Goal: Task Accomplishment & Management: Manage account settings

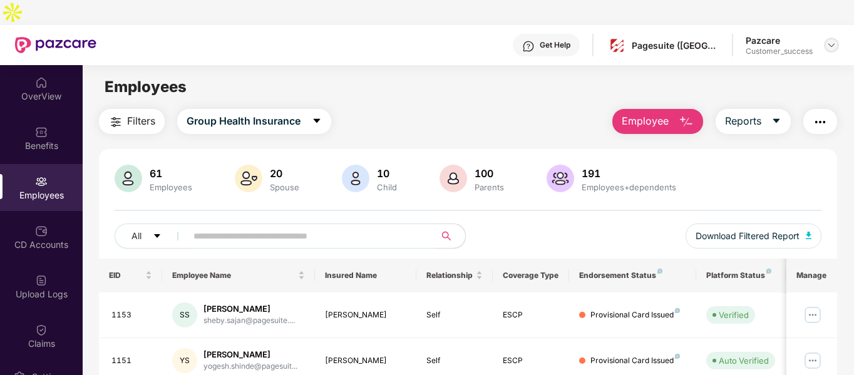
click at [826, 40] on img at bounding box center [831, 45] width 10 height 10
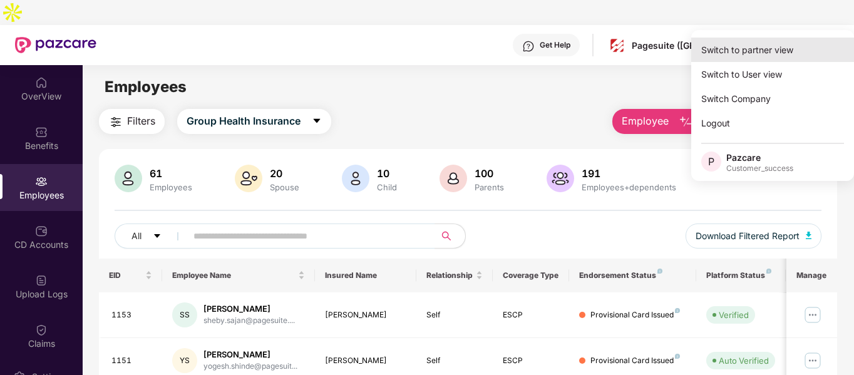
click at [752, 38] on div "Switch to partner view" at bounding box center [772, 50] width 163 height 24
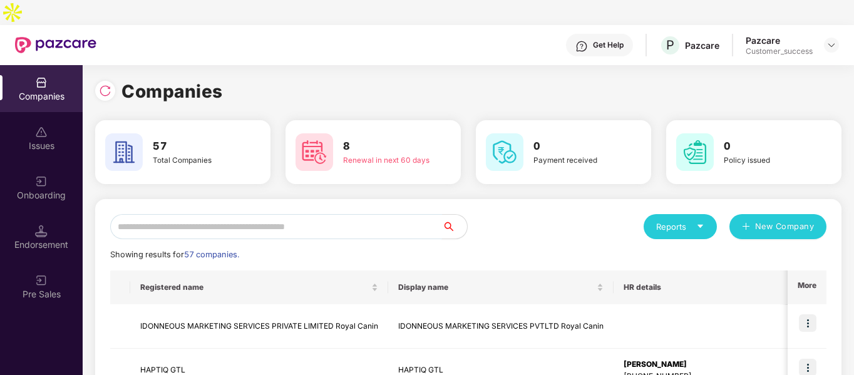
click at [304, 214] on input "text" at bounding box center [276, 226] width 332 height 25
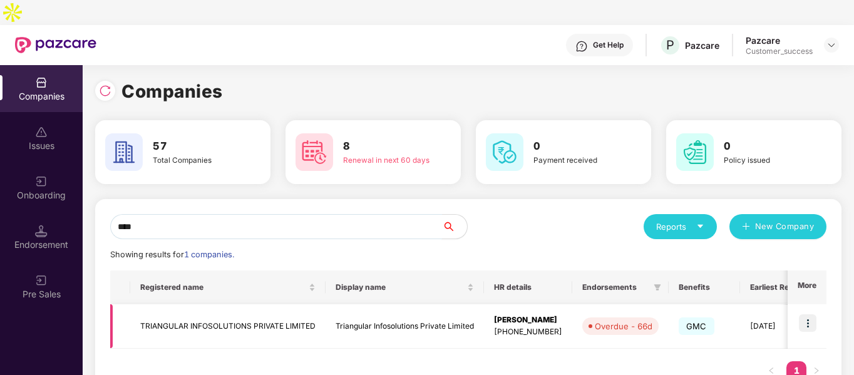
type input "****"
click at [804, 314] on img at bounding box center [808, 323] width 18 height 18
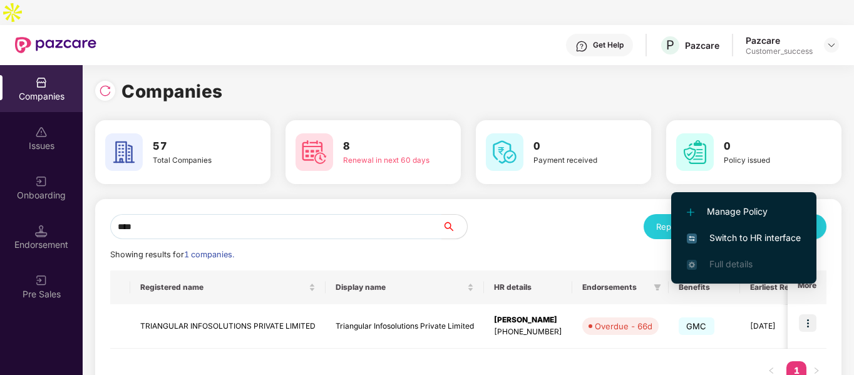
click at [694, 237] on img at bounding box center [692, 238] width 10 height 10
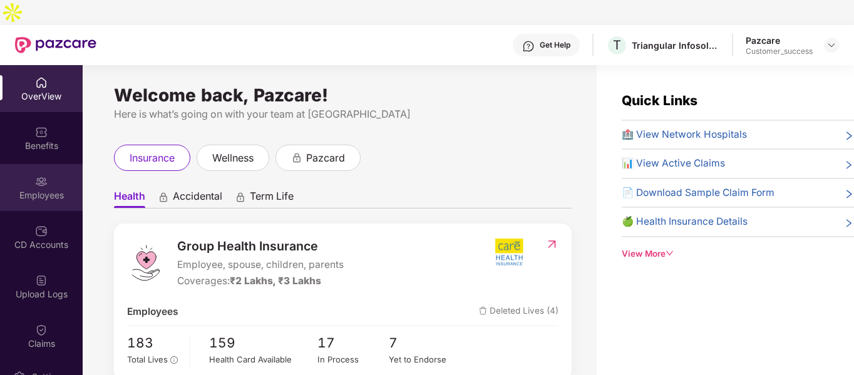
click at [54, 189] on div "Employees" at bounding box center [41, 195] width 83 height 13
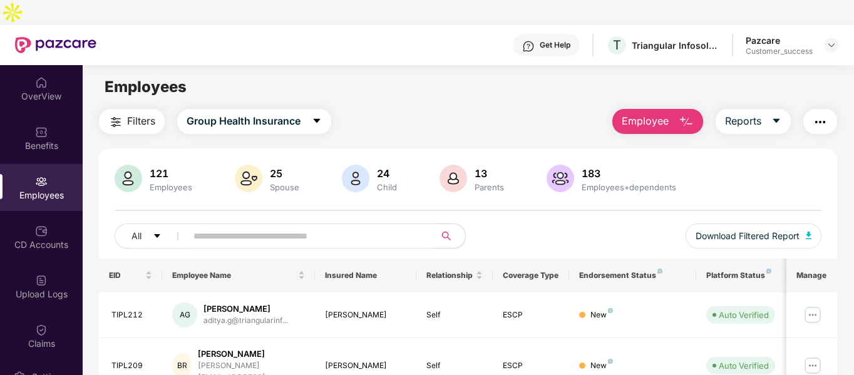
click at [301, 227] on input "text" at bounding box center [305, 236] width 225 height 19
click at [694, 115] on img "button" at bounding box center [686, 122] width 15 height 15
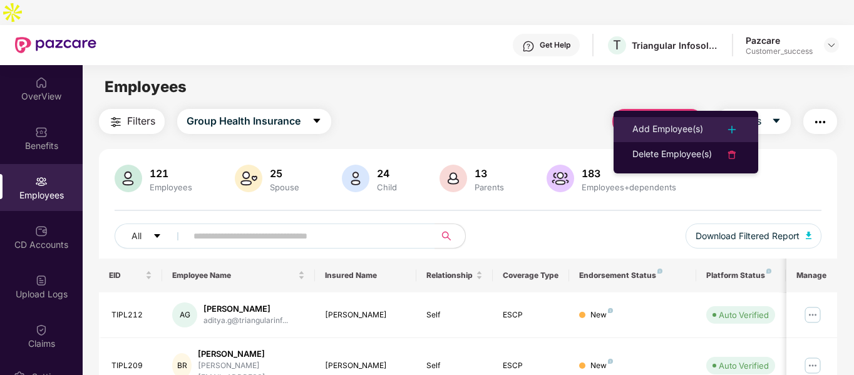
click at [658, 126] on div "Add Employee(s)" at bounding box center [667, 129] width 71 height 15
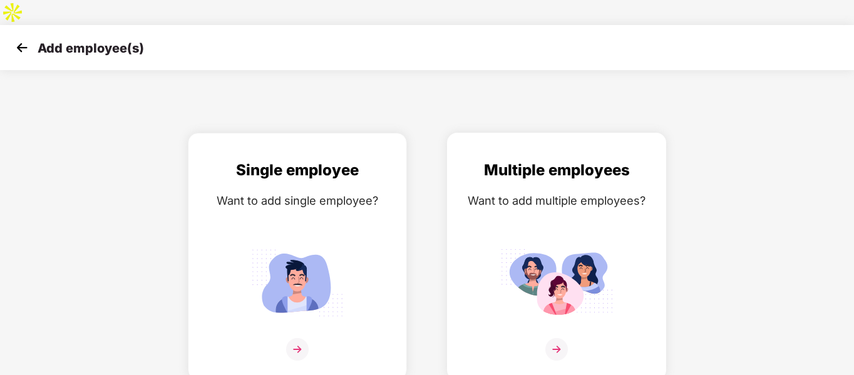
click at [526, 192] on div "Want to add multiple employees?" at bounding box center [556, 201] width 193 height 18
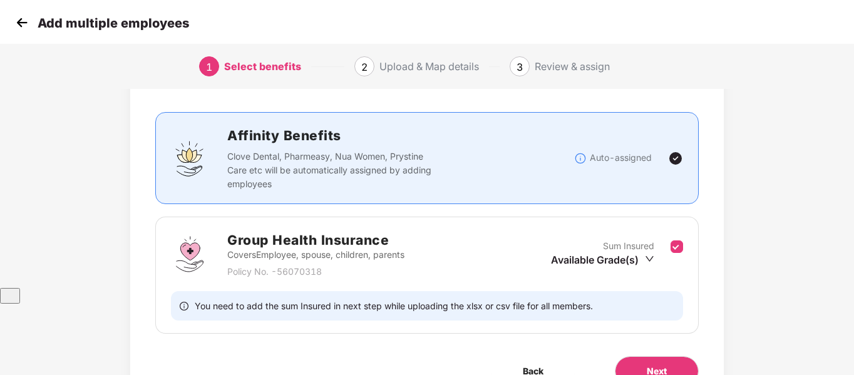
scroll to position [88, 0]
click at [649, 364] on span "Next" at bounding box center [657, 371] width 20 height 14
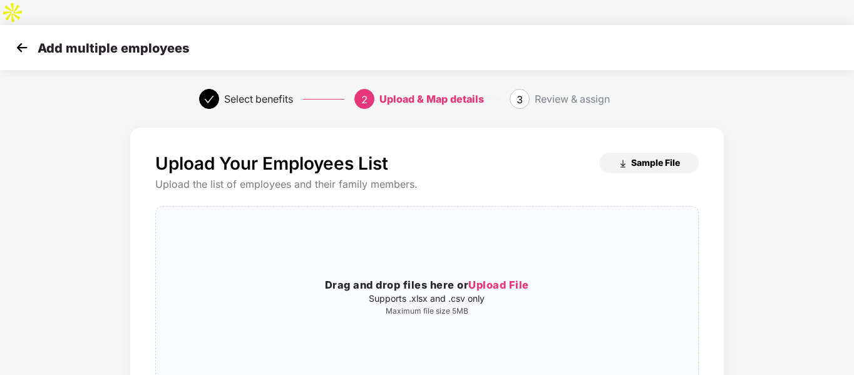
click at [640, 156] on span "Sample File" at bounding box center [655, 162] width 49 height 12
click at [421, 294] on p "Supports .xlsx and .csv only" at bounding box center [426, 299] width 541 height 10
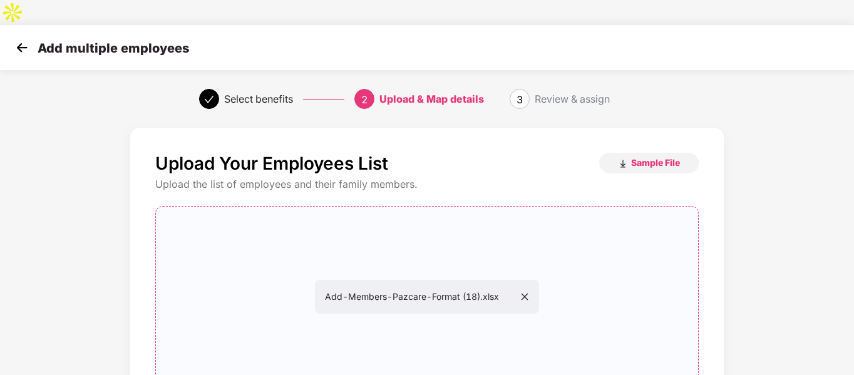
scroll to position [128, 0]
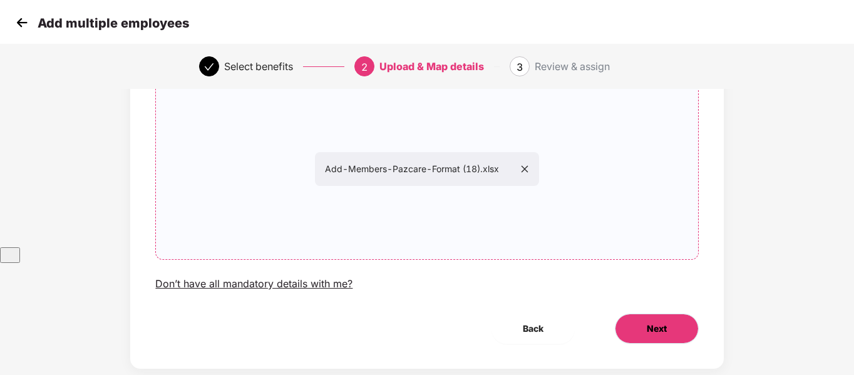
click at [670, 314] on button "Next" at bounding box center [657, 329] width 84 height 30
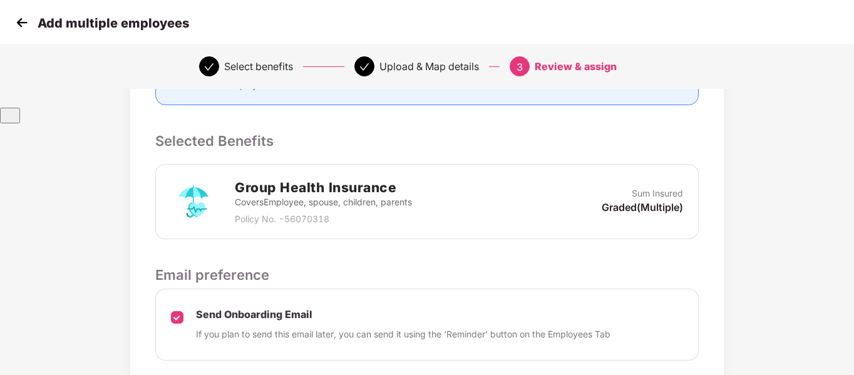
scroll to position [337, 0]
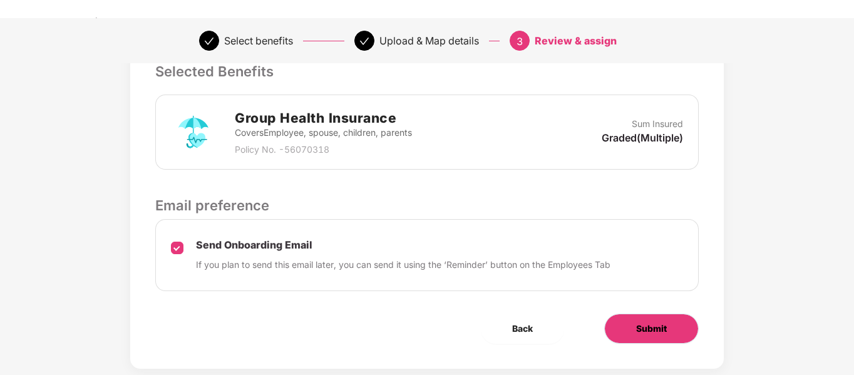
click at [647, 322] on span "Submit" at bounding box center [651, 329] width 31 height 14
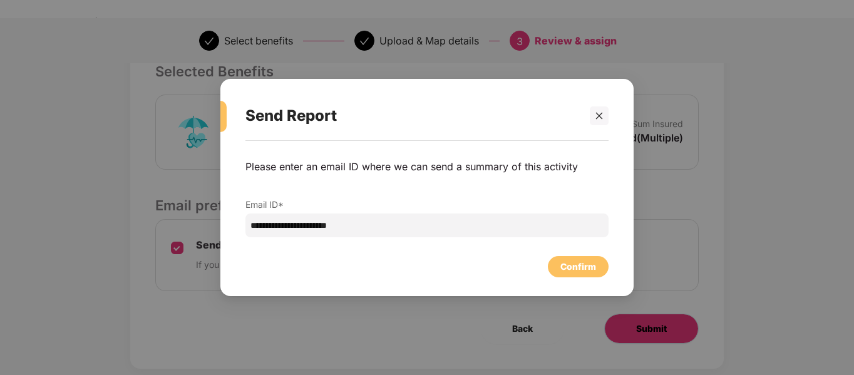
scroll to position [0, 0]
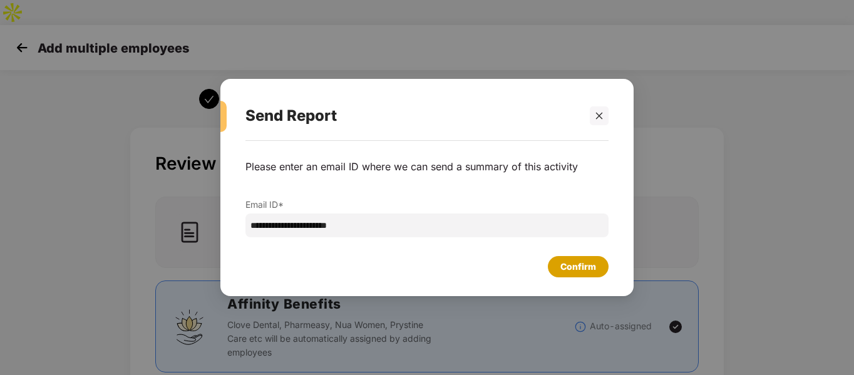
click at [553, 269] on div "Confirm" at bounding box center [578, 266] width 61 height 21
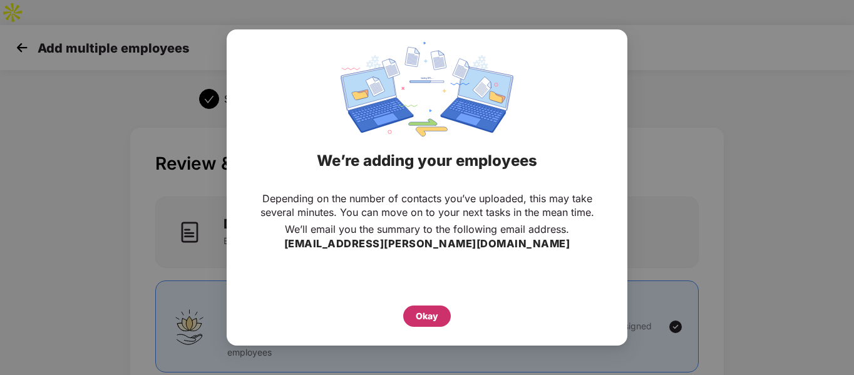
click at [429, 315] on div "Okay" at bounding box center [427, 316] width 23 height 14
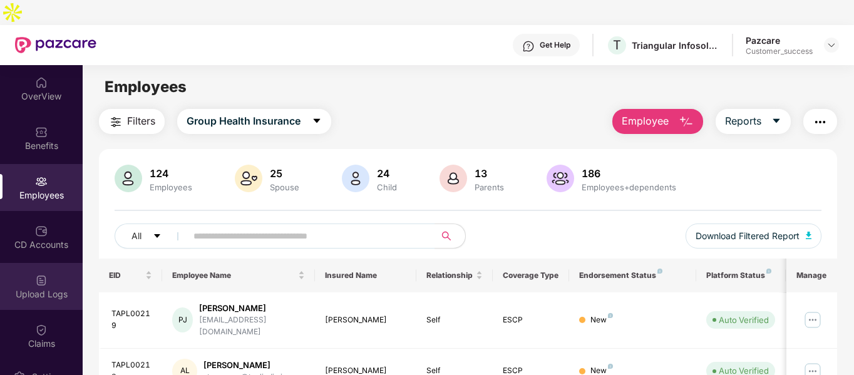
click at [41, 288] on div "Upload Logs" at bounding box center [41, 294] width 83 height 13
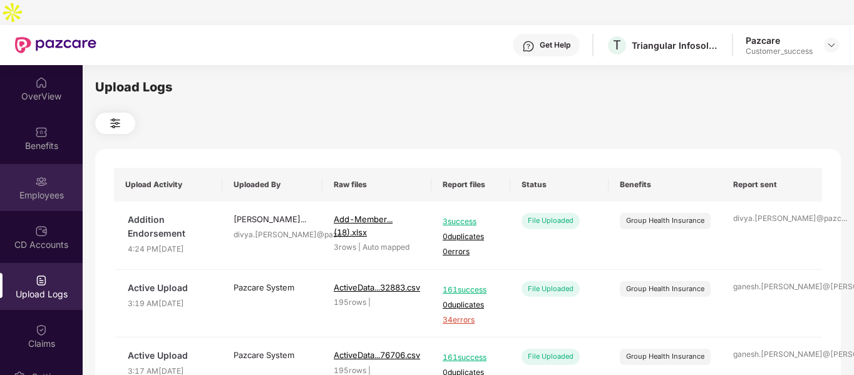
click at [30, 164] on div "Employees" at bounding box center [41, 187] width 83 height 47
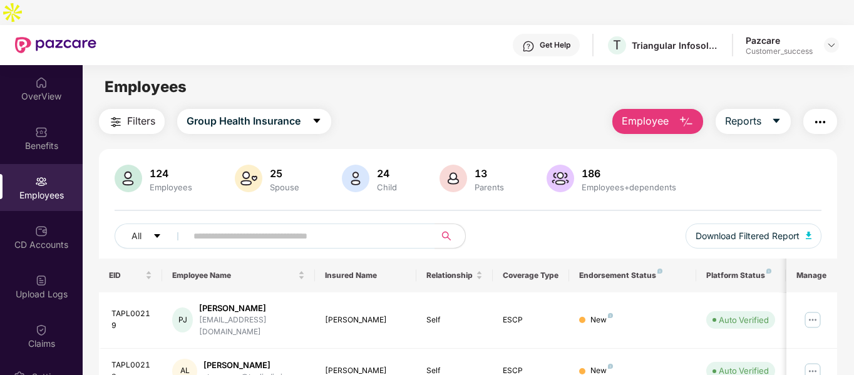
click at [688, 115] on img "button" at bounding box center [686, 122] width 15 height 15
click at [257, 227] on input "text" at bounding box center [305, 236] width 225 height 19
paste input "********"
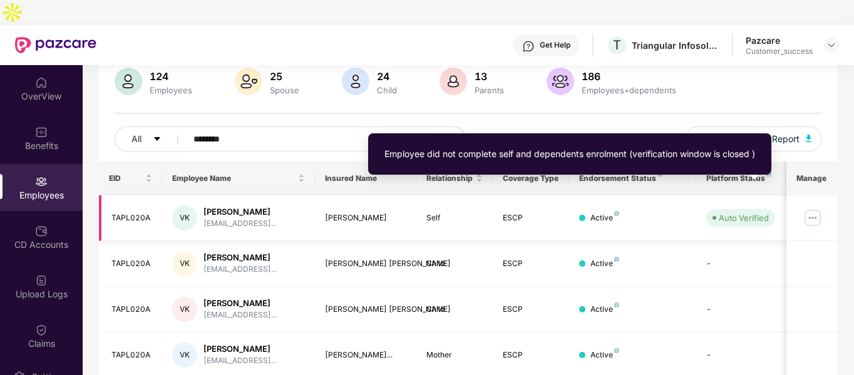
scroll to position [120, 0]
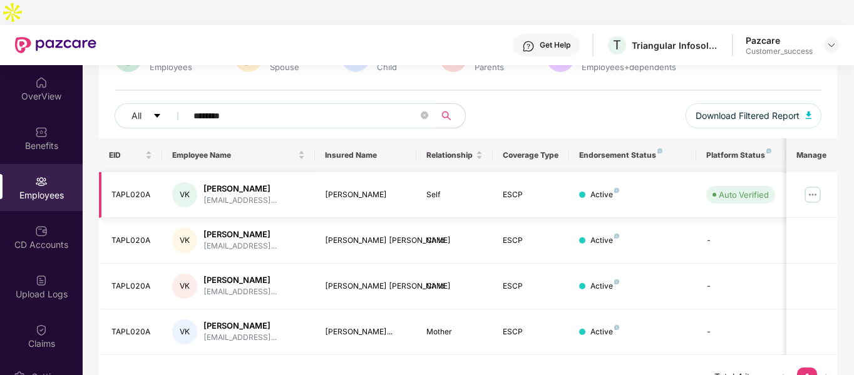
type input "********"
click at [814, 185] on img at bounding box center [812, 195] width 20 height 20
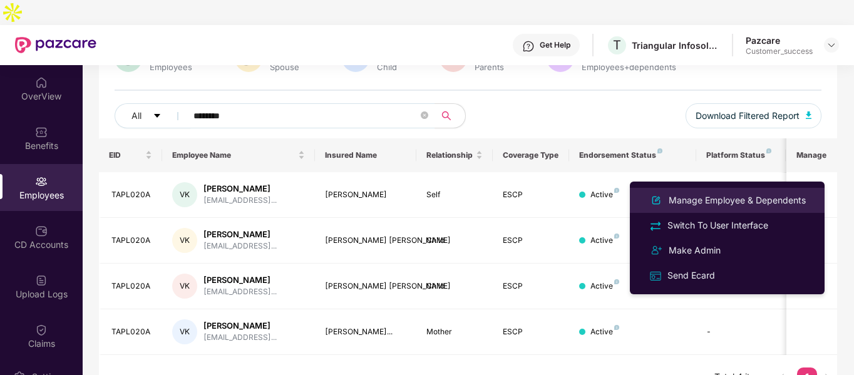
click at [697, 203] on div "Manage Employee & Dependents" at bounding box center [737, 200] width 142 height 14
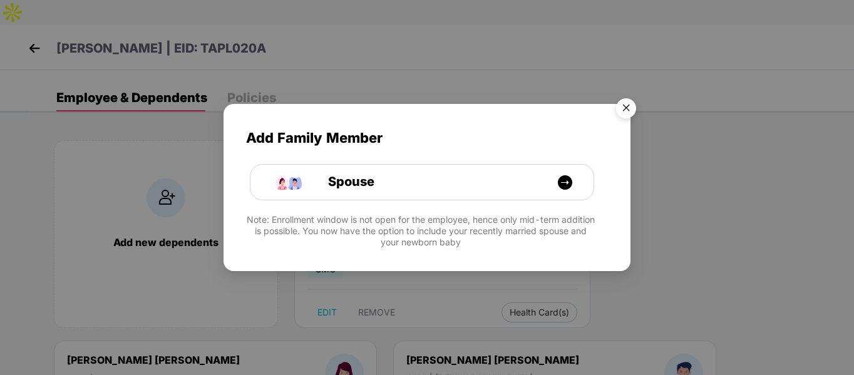
click at [630, 100] on img "Close" at bounding box center [625, 110] width 35 height 35
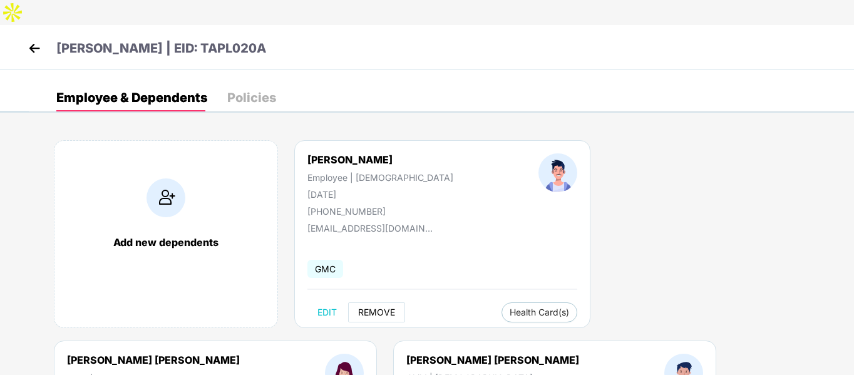
click at [366, 307] on span "REMOVE" at bounding box center [376, 312] width 37 height 10
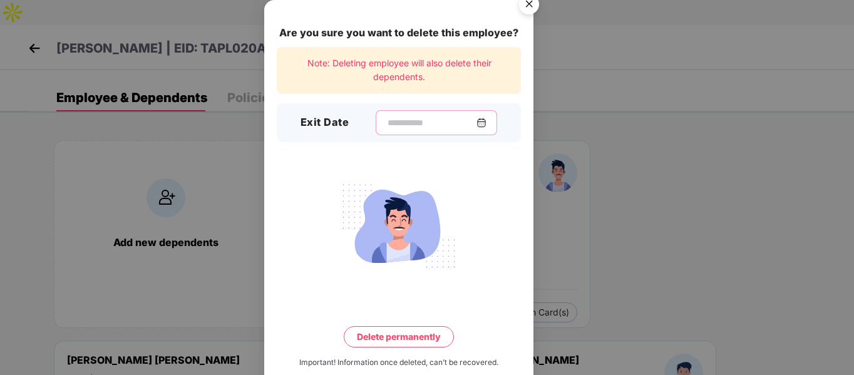
click at [408, 120] on input at bounding box center [431, 122] width 90 height 13
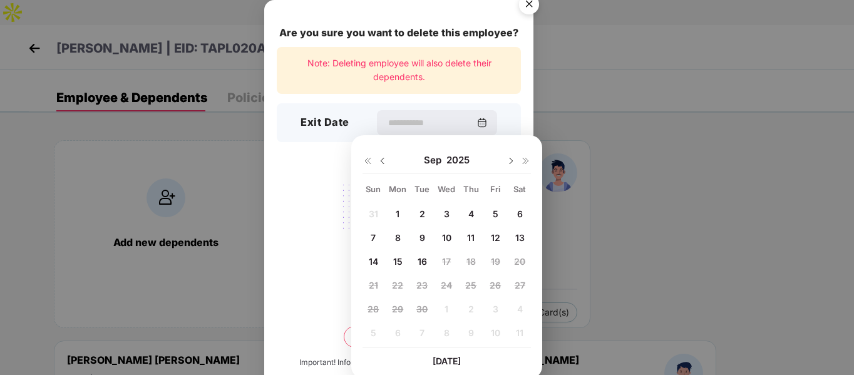
click at [384, 160] on img at bounding box center [382, 161] width 10 height 10
click at [397, 286] on span "18" at bounding box center [397, 285] width 9 height 11
type input "**********"
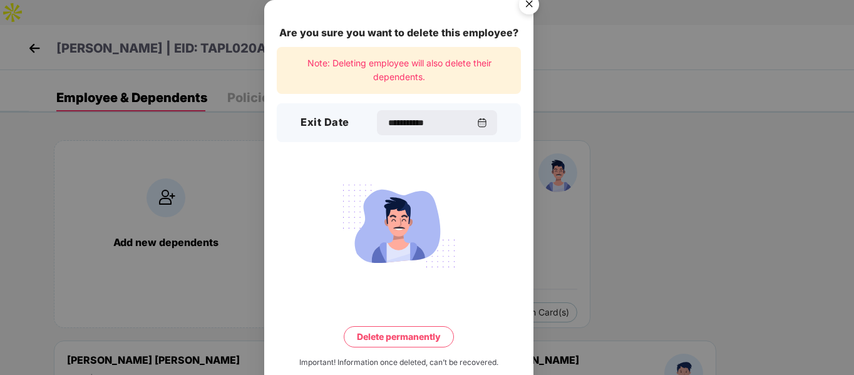
click at [419, 336] on button "Delete permanently" at bounding box center [399, 336] width 110 height 21
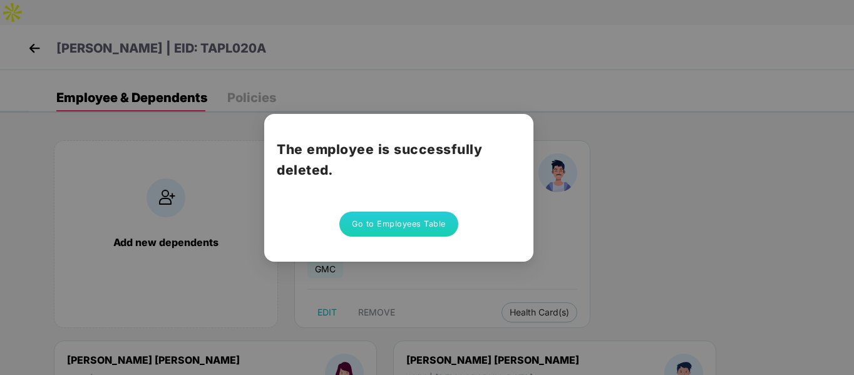
click at [363, 224] on button "Go to Employees Table" at bounding box center [398, 224] width 119 height 25
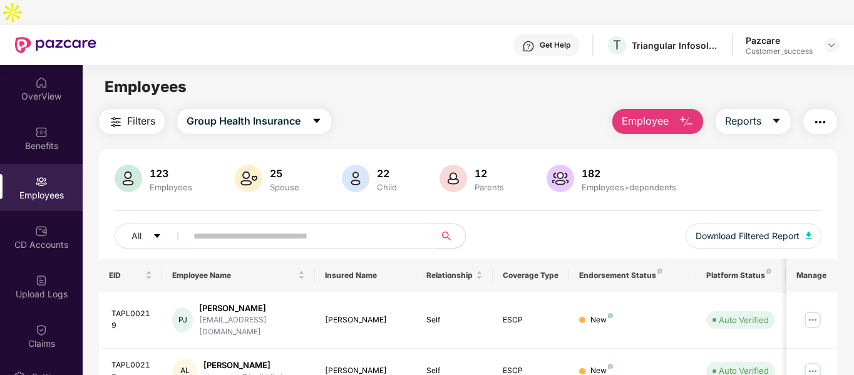
click at [269, 227] on input "text" at bounding box center [305, 236] width 225 height 19
paste input "*********"
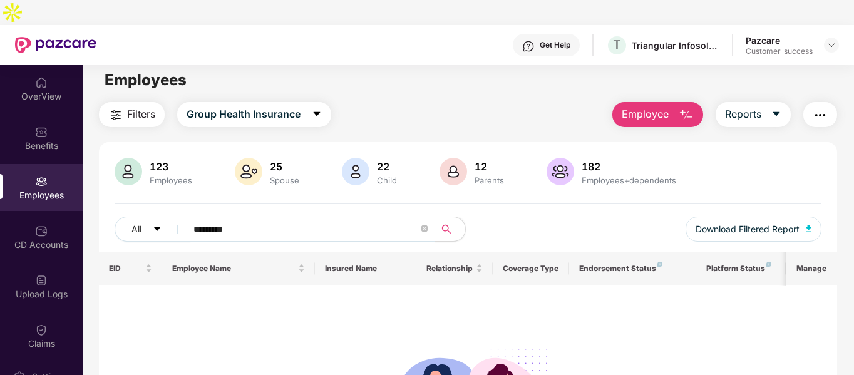
scroll to position [6, 0]
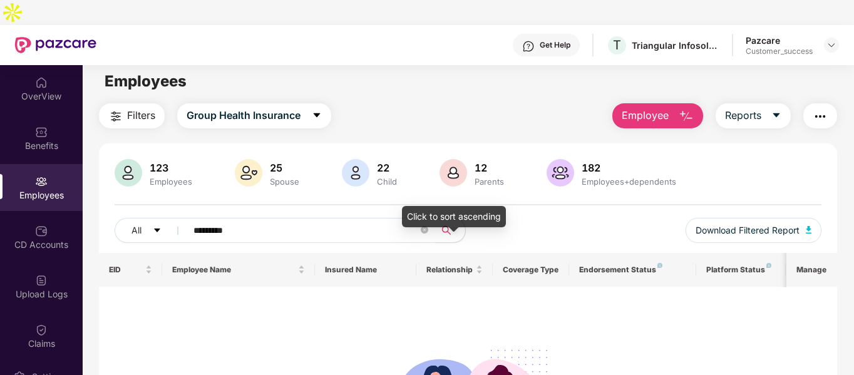
type input "*********"
